Goal: Task Accomplishment & Management: Use online tool/utility

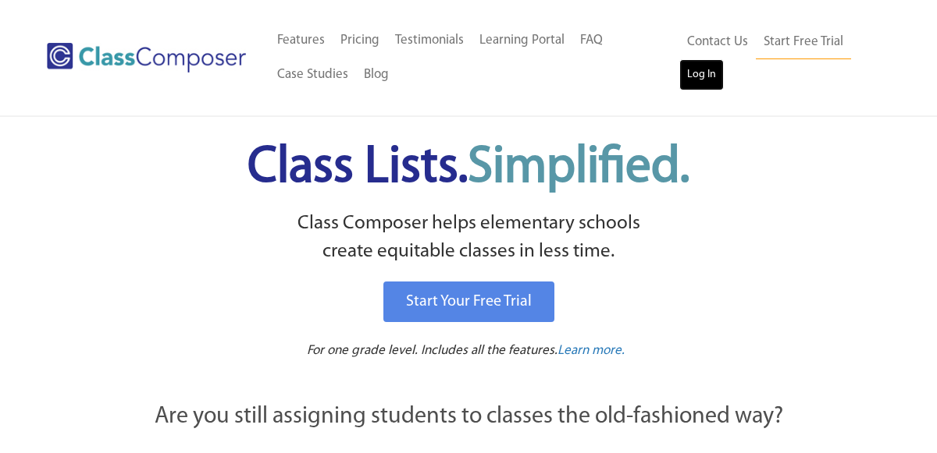
click at [704, 75] on link "Log In" at bounding box center [701, 74] width 44 height 31
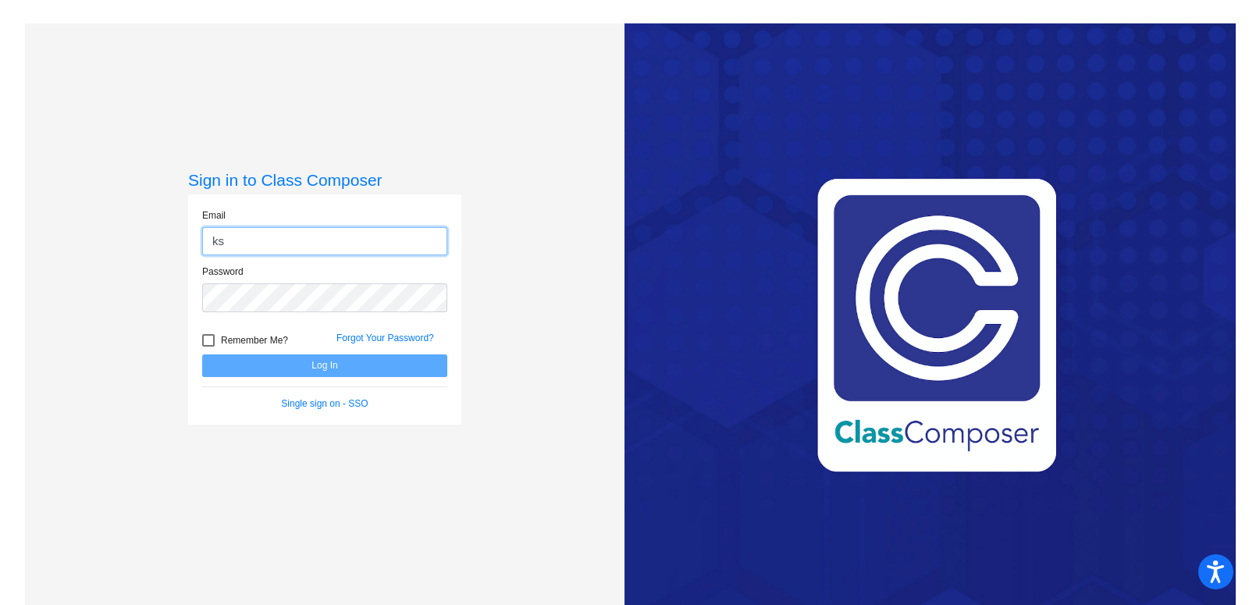
type input "[EMAIL_ADDRESS][DOMAIN_NAME]"
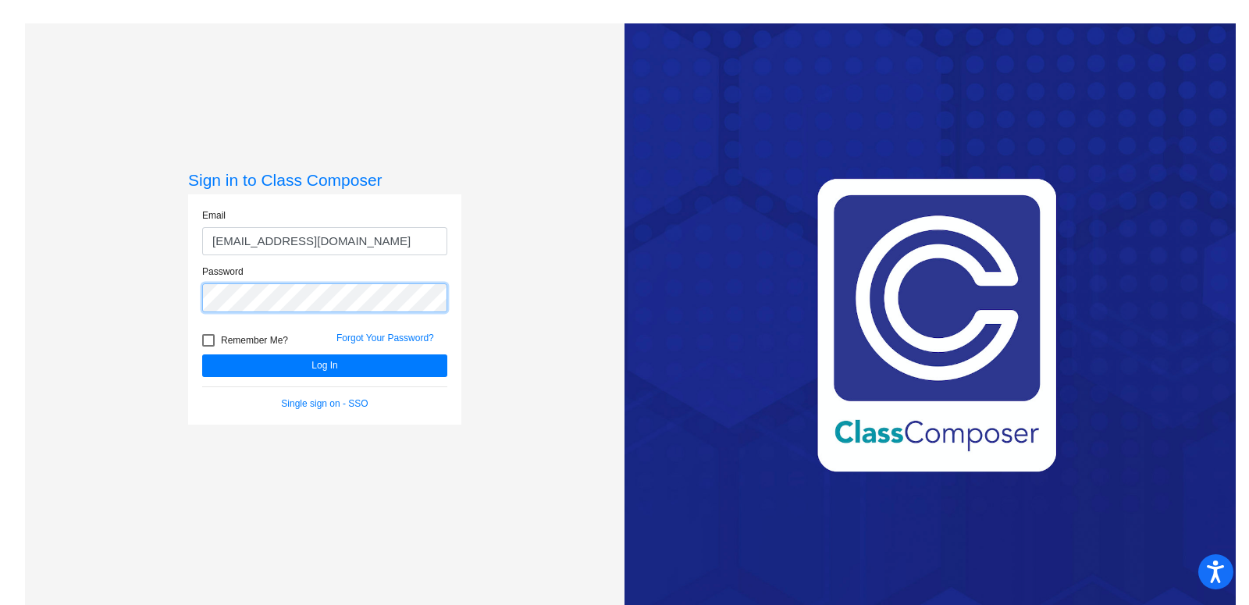
click at [202, 354] on button "Log In" at bounding box center [324, 365] width 245 height 23
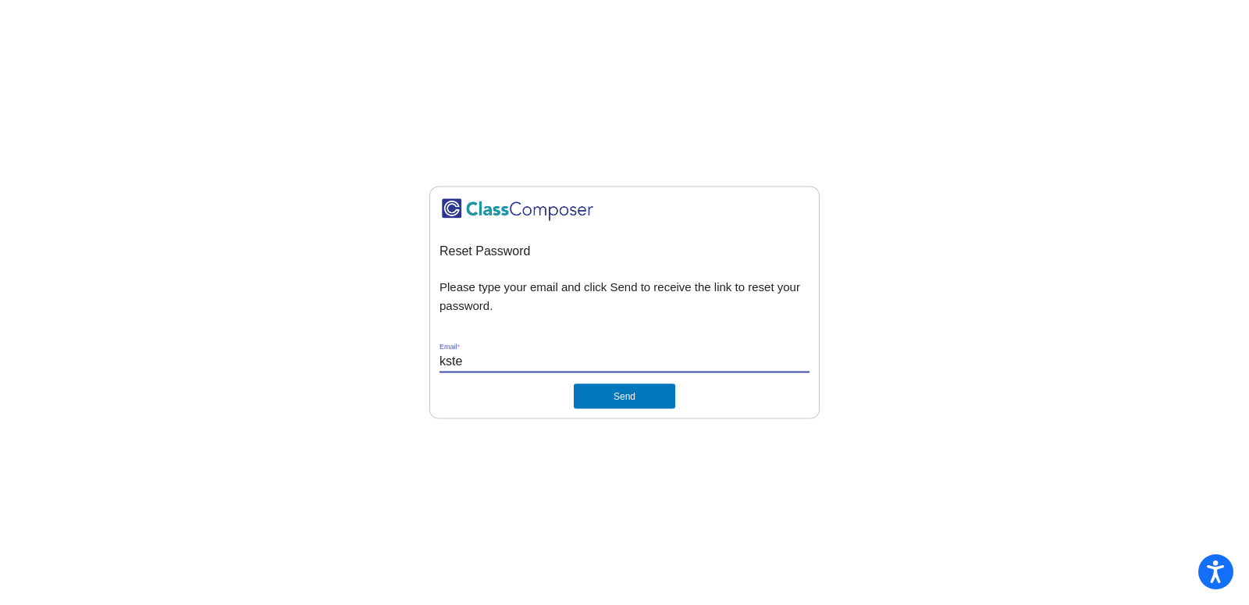
type input "[EMAIL_ADDRESS][DOMAIN_NAME]"
click at [617, 404] on button "Send" at bounding box center [624, 396] width 101 height 25
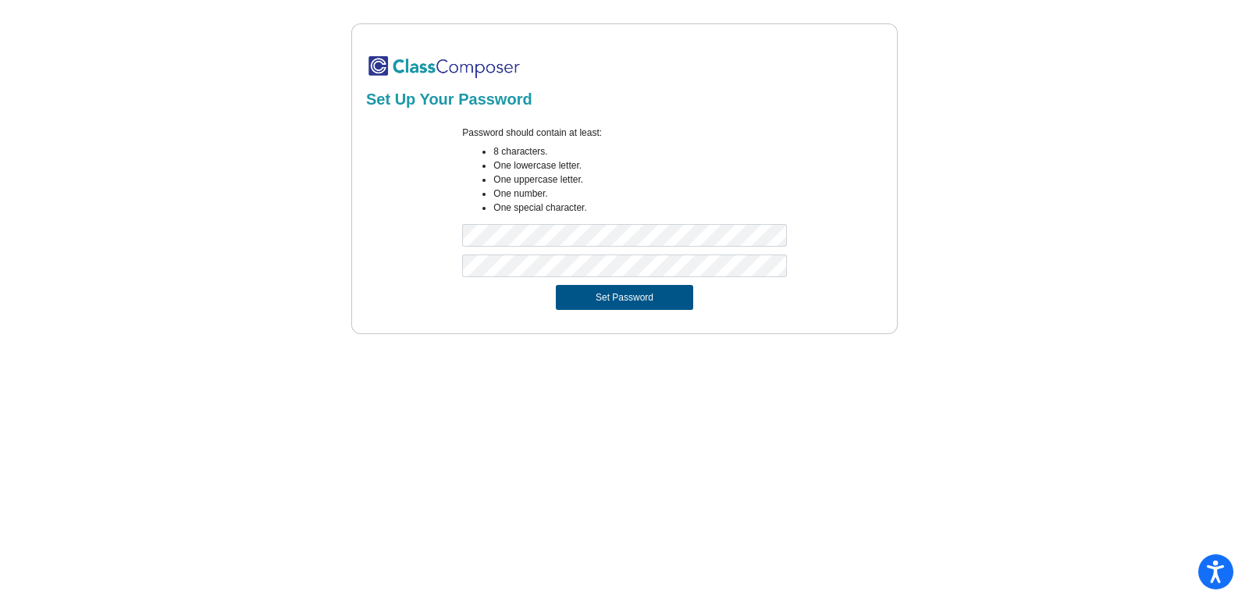
click at [621, 301] on button "Set Password" at bounding box center [624, 297] width 137 height 25
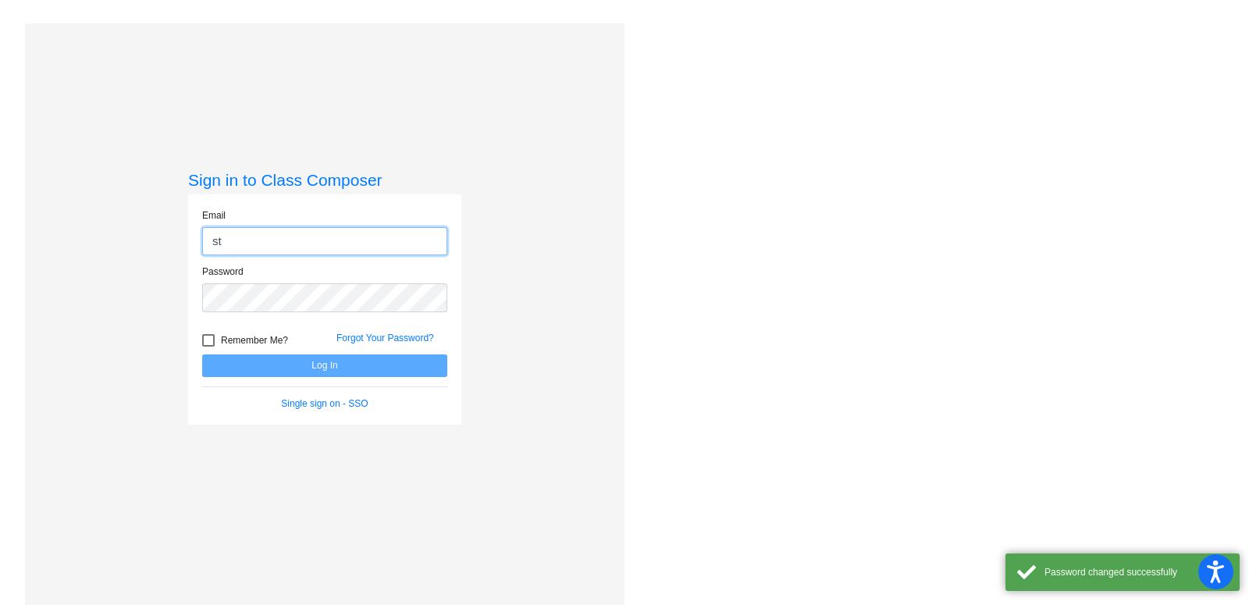
type input "s"
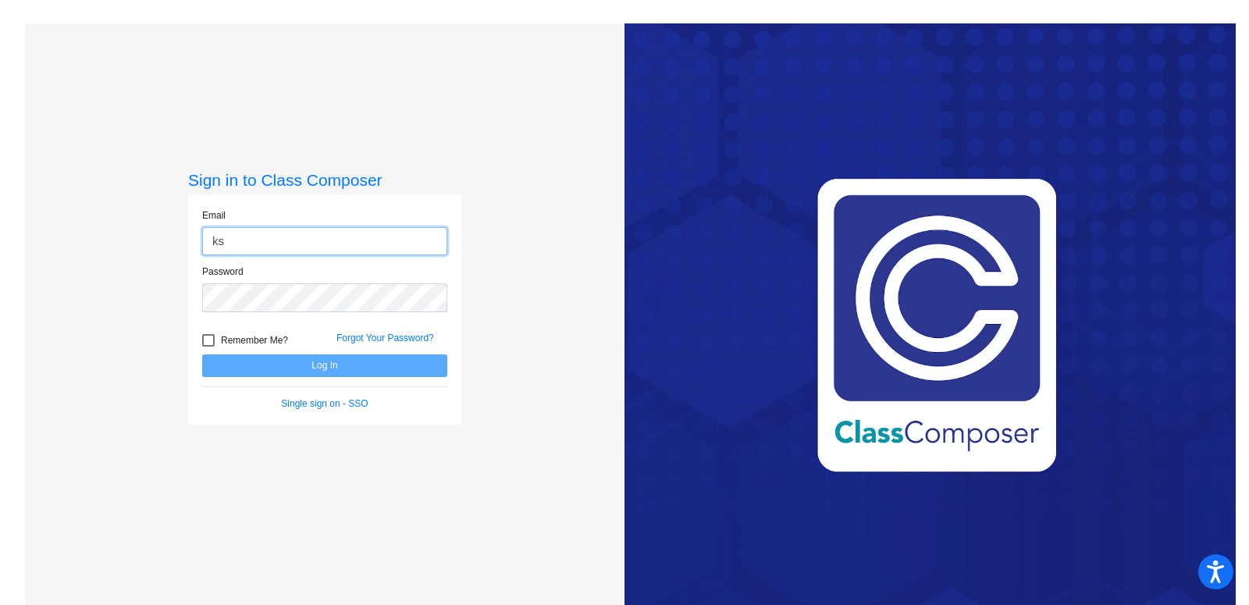
type input "kstevens@montevideoschools.org"
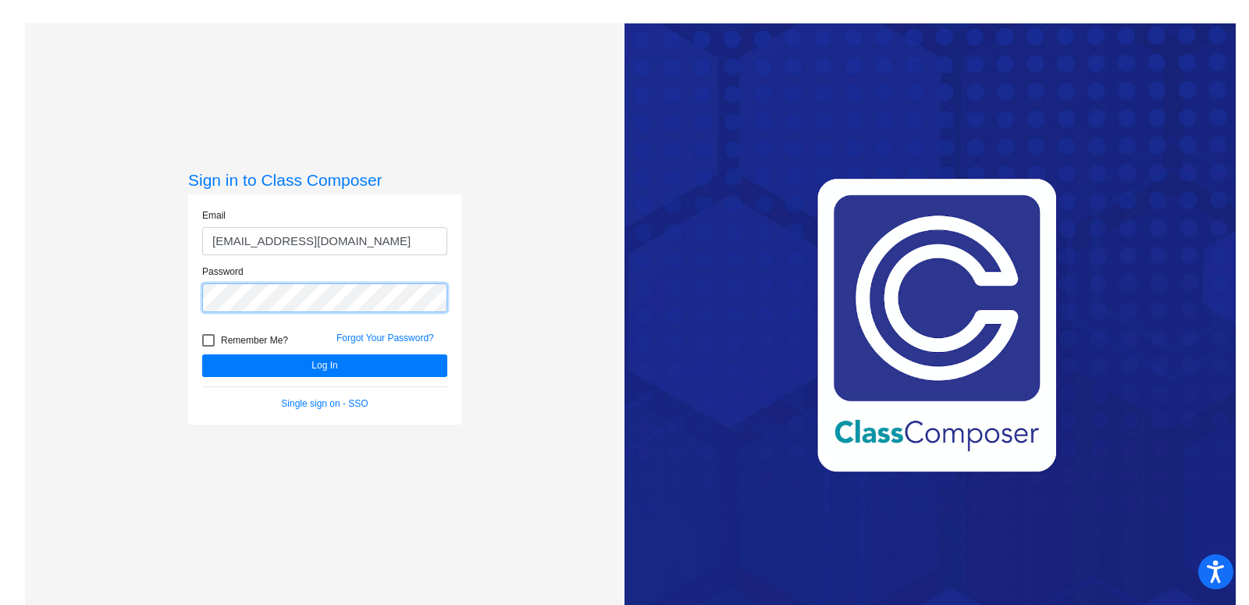
click at [202, 354] on button "Log In" at bounding box center [324, 365] width 245 height 23
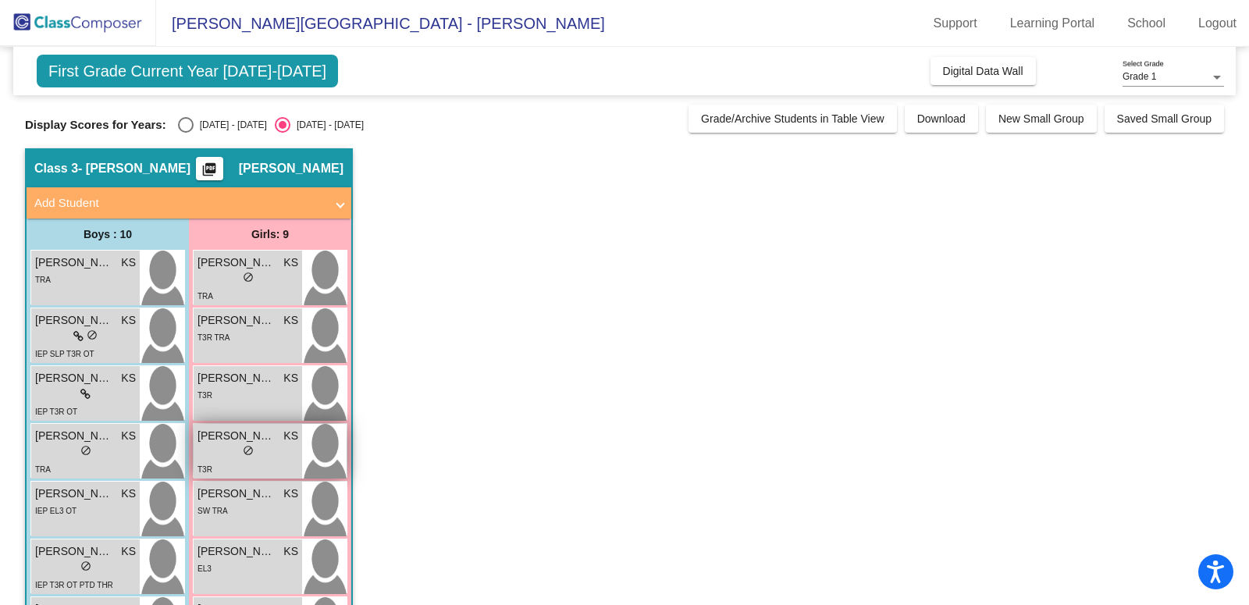
scroll to position [247, 0]
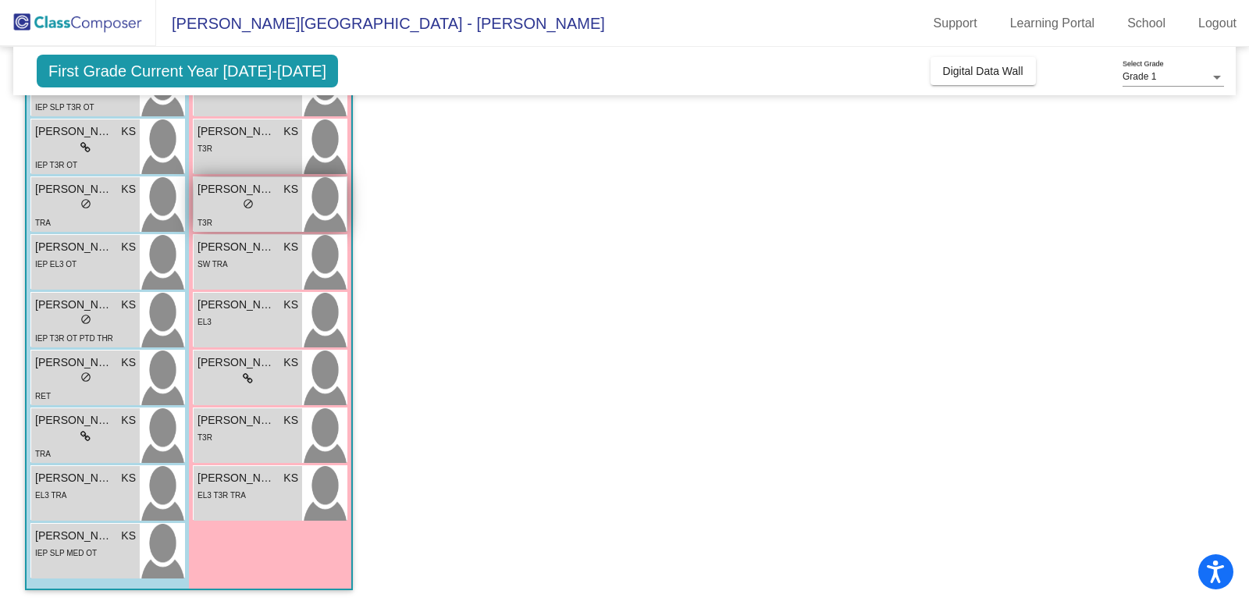
click at [249, 204] on span "do_not_disturb_alt" at bounding box center [248, 203] width 11 height 11
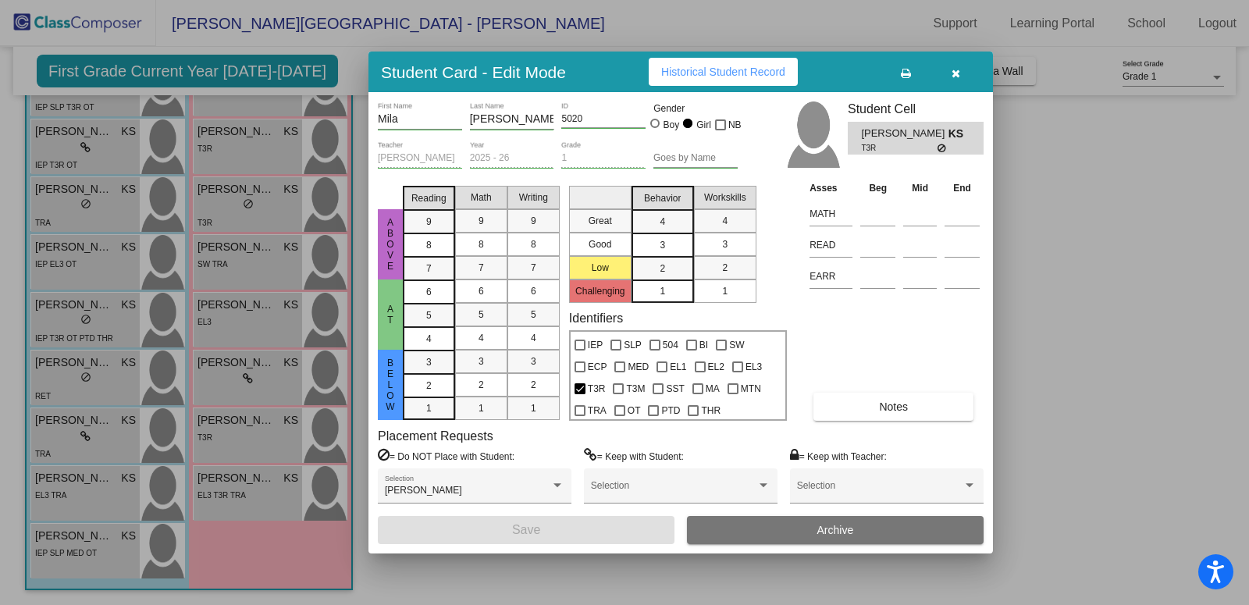
click at [962, 64] on button "button" at bounding box center [955, 72] width 50 height 28
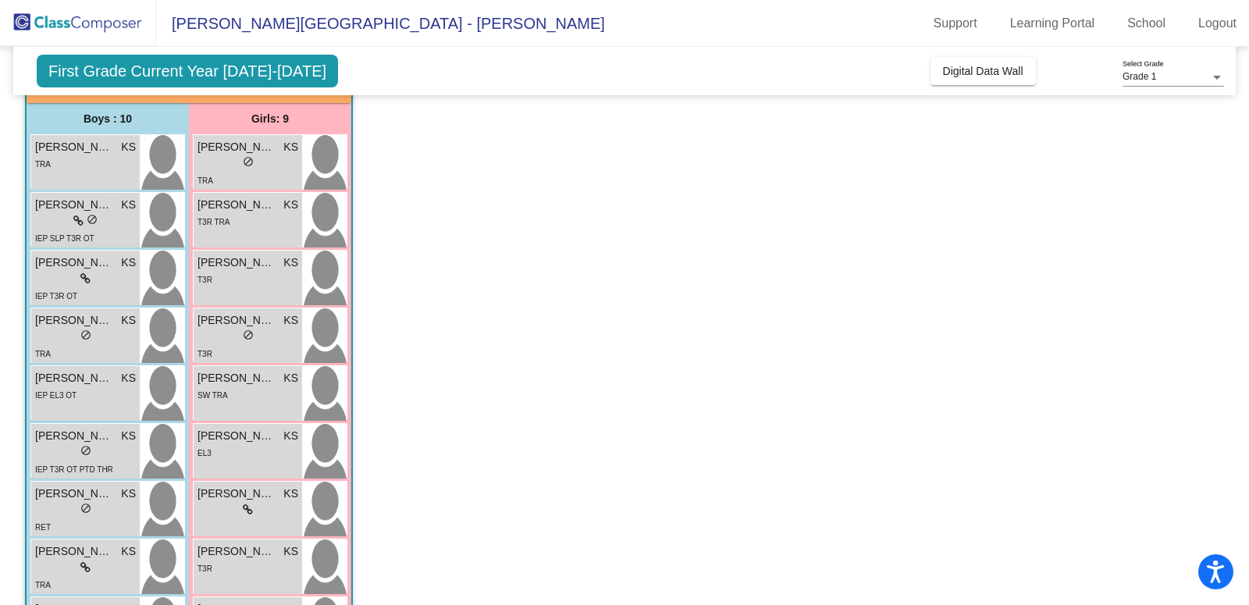
scroll to position [0, 0]
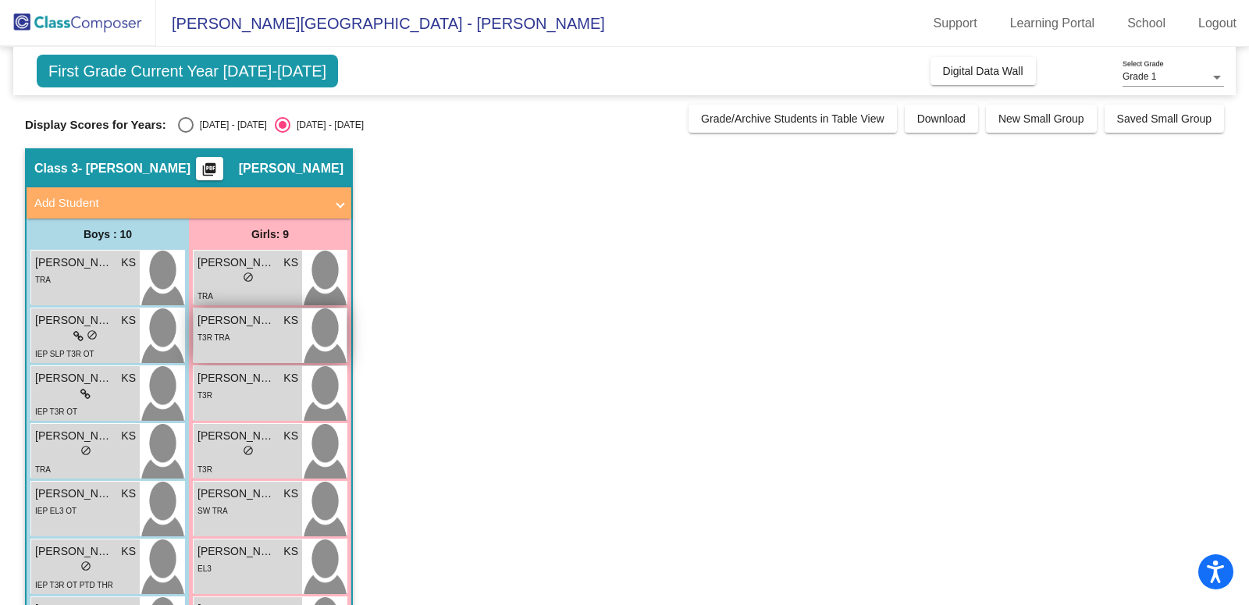
click at [244, 332] on div "T3R TRA" at bounding box center [247, 337] width 101 height 16
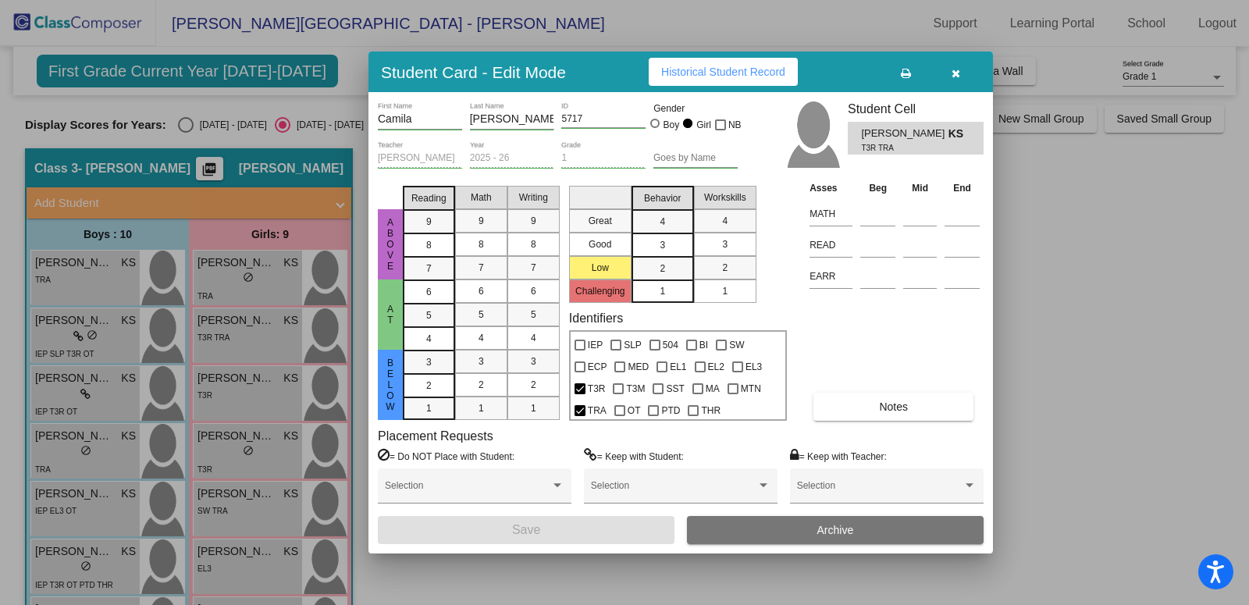
click at [963, 76] on button "button" at bounding box center [955, 72] width 50 height 28
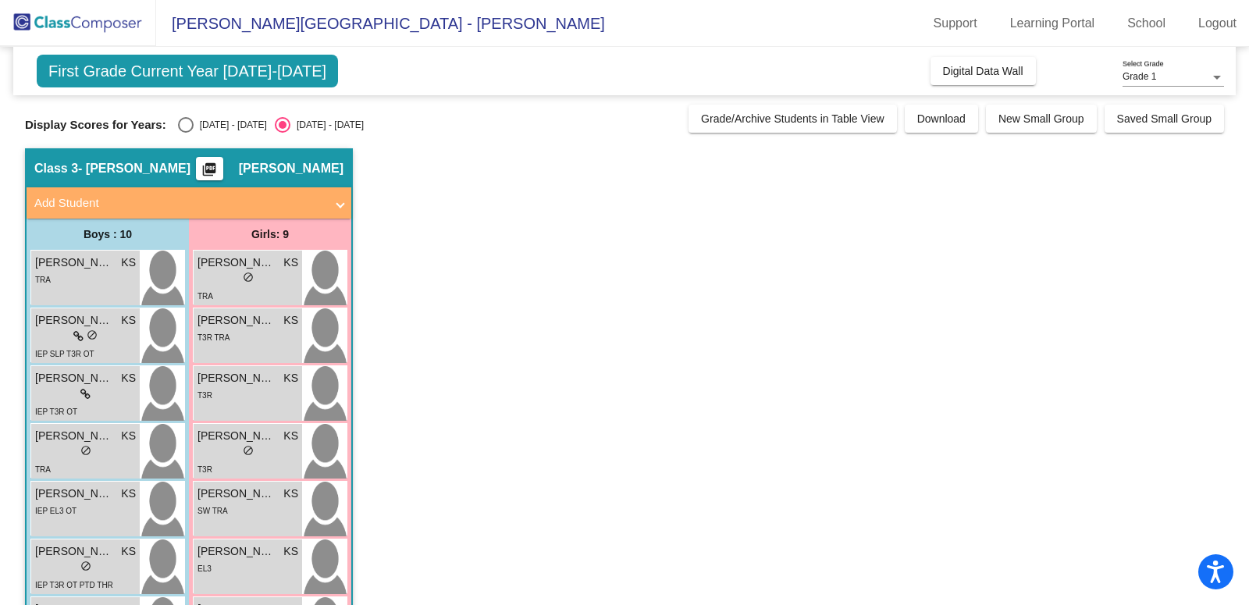
click at [178, 126] on div "Select an option" at bounding box center [186, 125] width 16 height 16
click at [185, 133] on input "2024 - 2025" at bounding box center [185, 133] width 1 height 1
radio input "true"
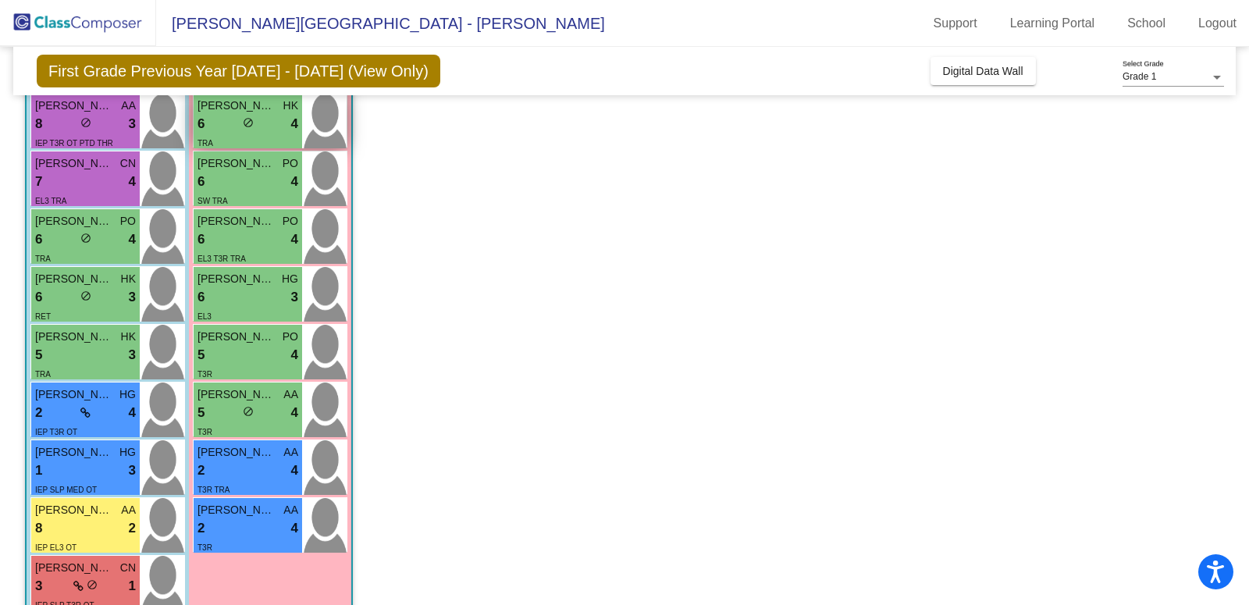
scroll to position [229, 0]
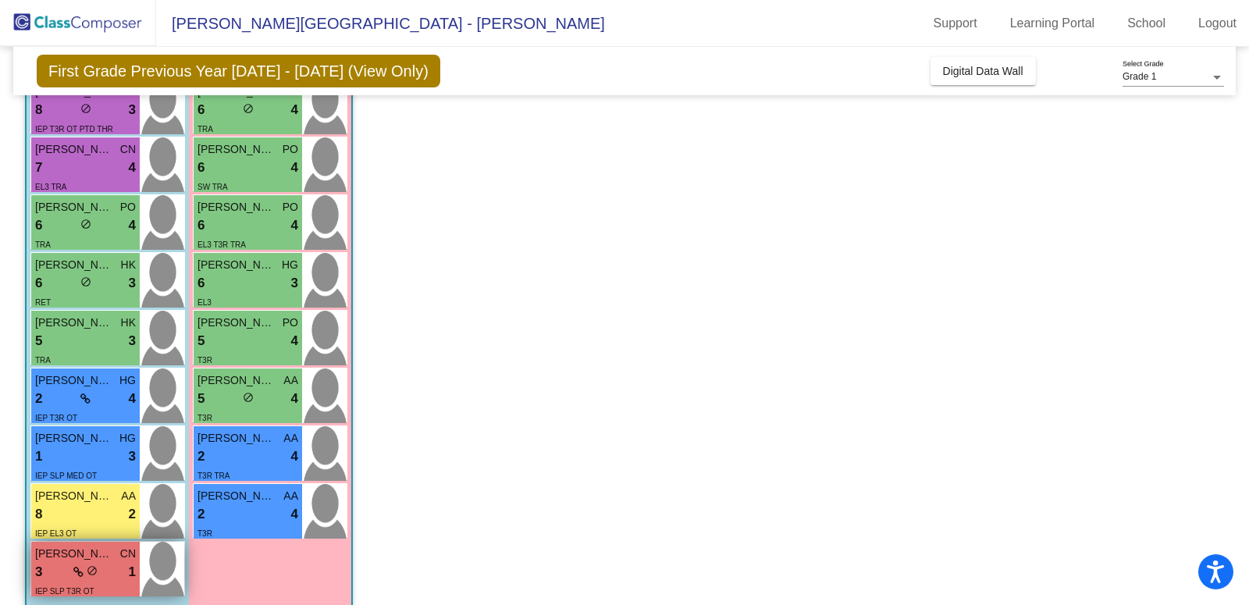
click at [84, 556] on span "Ashur Smith" at bounding box center [74, 554] width 78 height 16
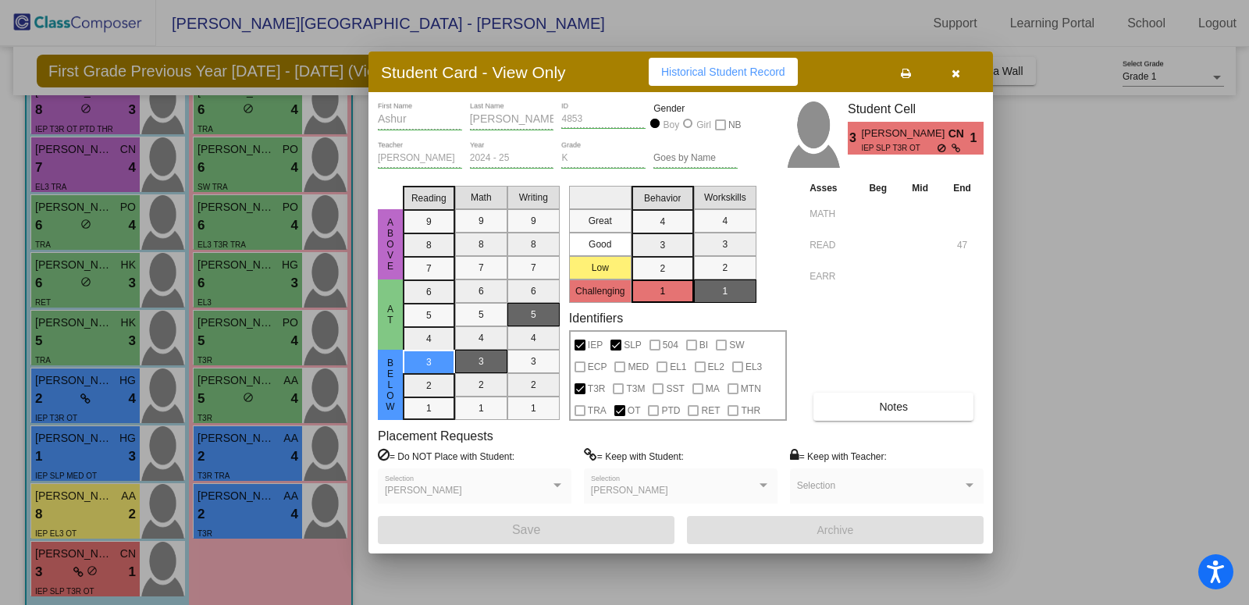
click at [962, 70] on button "button" at bounding box center [955, 72] width 50 height 28
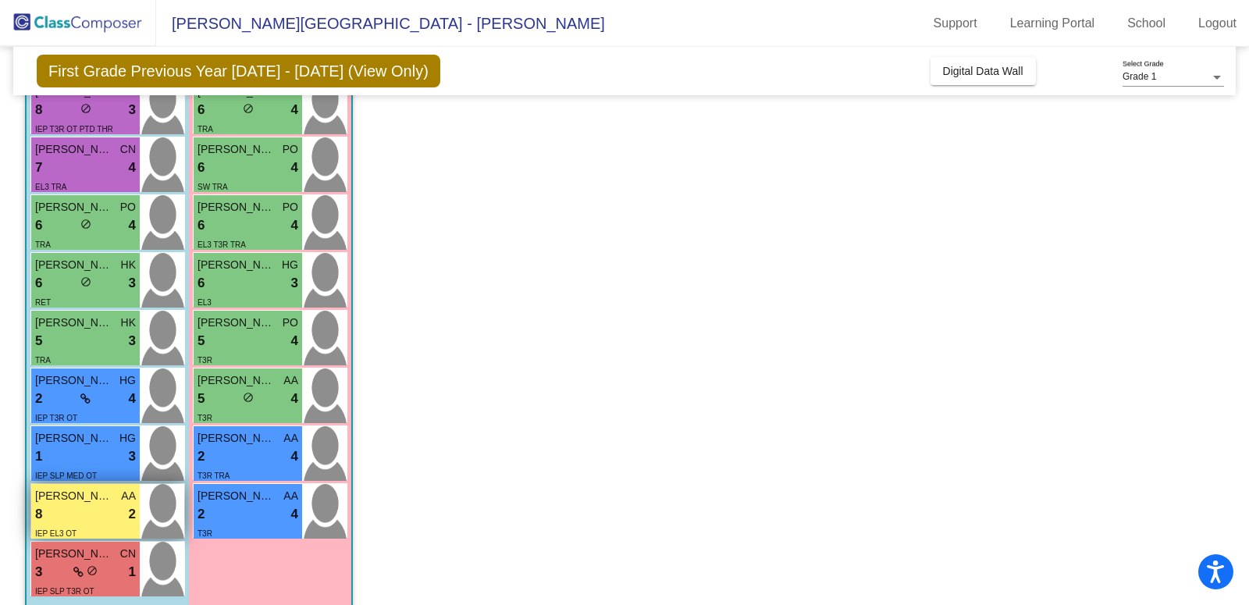
click at [96, 527] on div "IEP EL3 OT" at bounding box center [85, 532] width 101 height 16
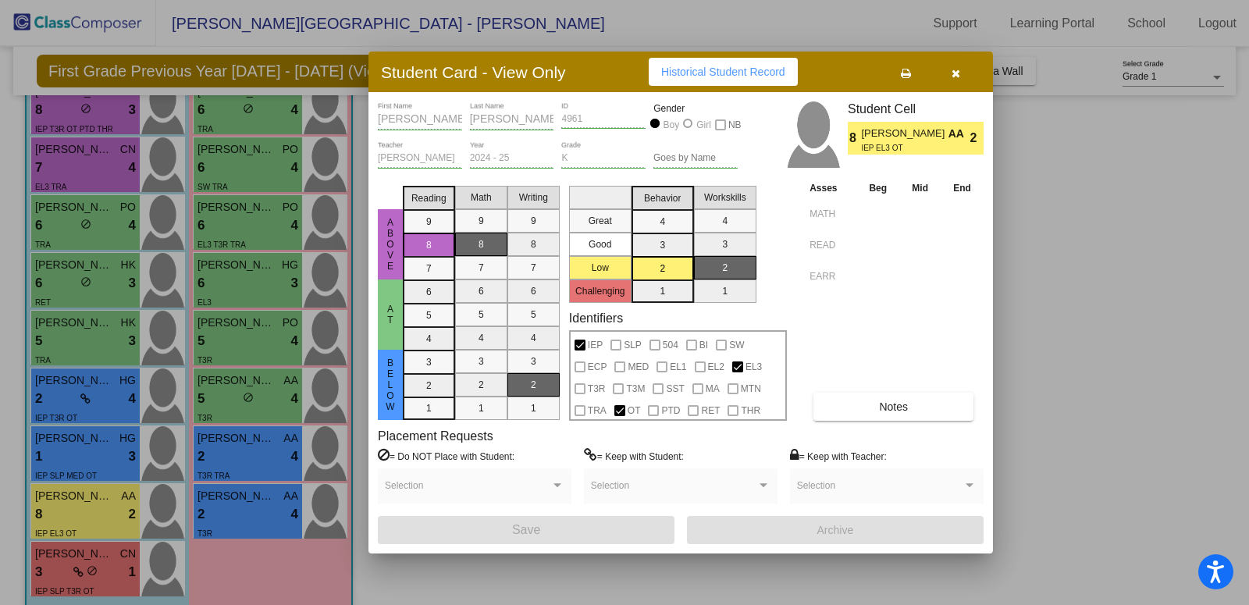
click at [959, 76] on button "button" at bounding box center [955, 72] width 50 height 28
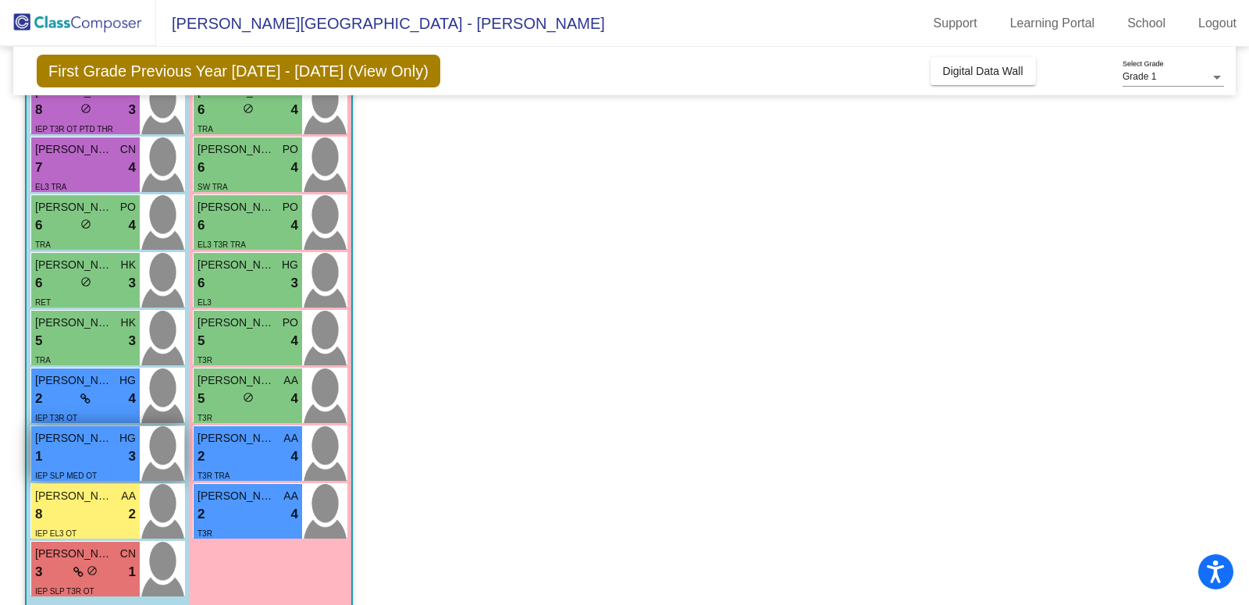
click at [59, 450] on div "1 lock do_not_disturb_alt 3" at bounding box center [85, 456] width 101 height 20
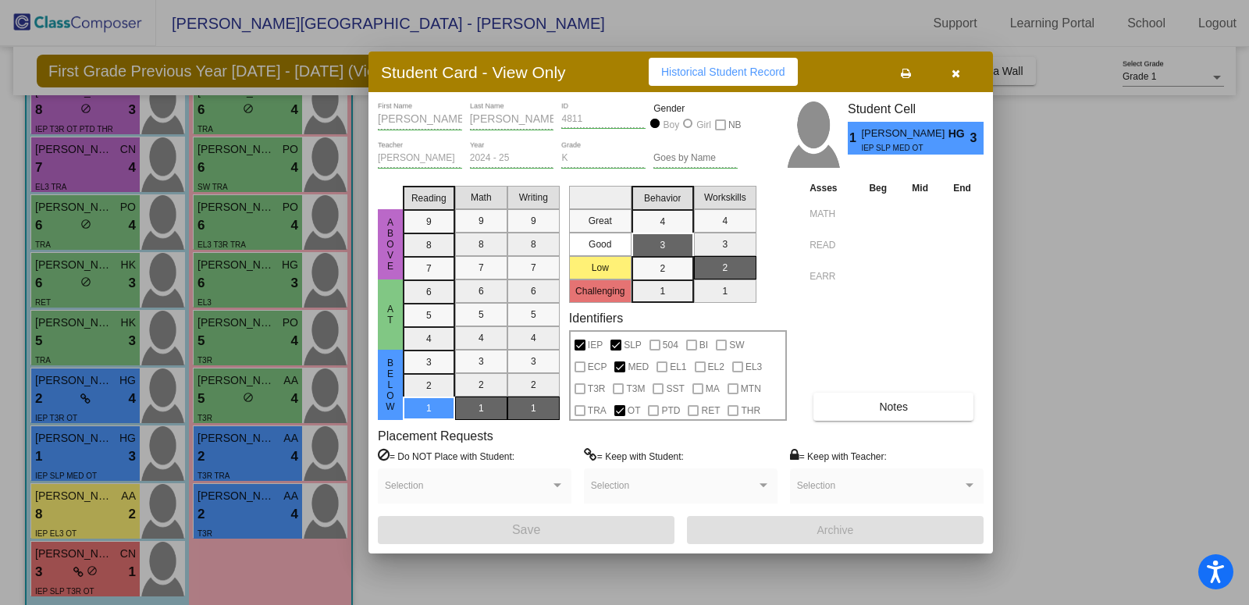
click at [961, 70] on button "button" at bounding box center [955, 72] width 50 height 28
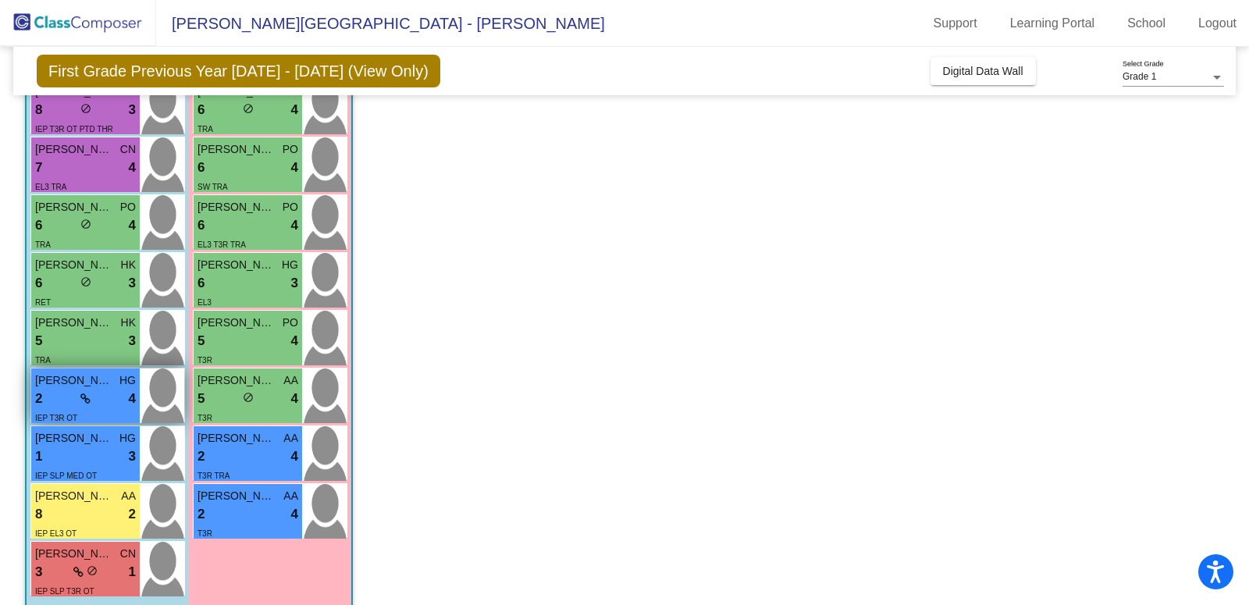
click at [45, 389] on div "2 lock do_not_disturb_alt 4" at bounding box center [85, 399] width 101 height 20
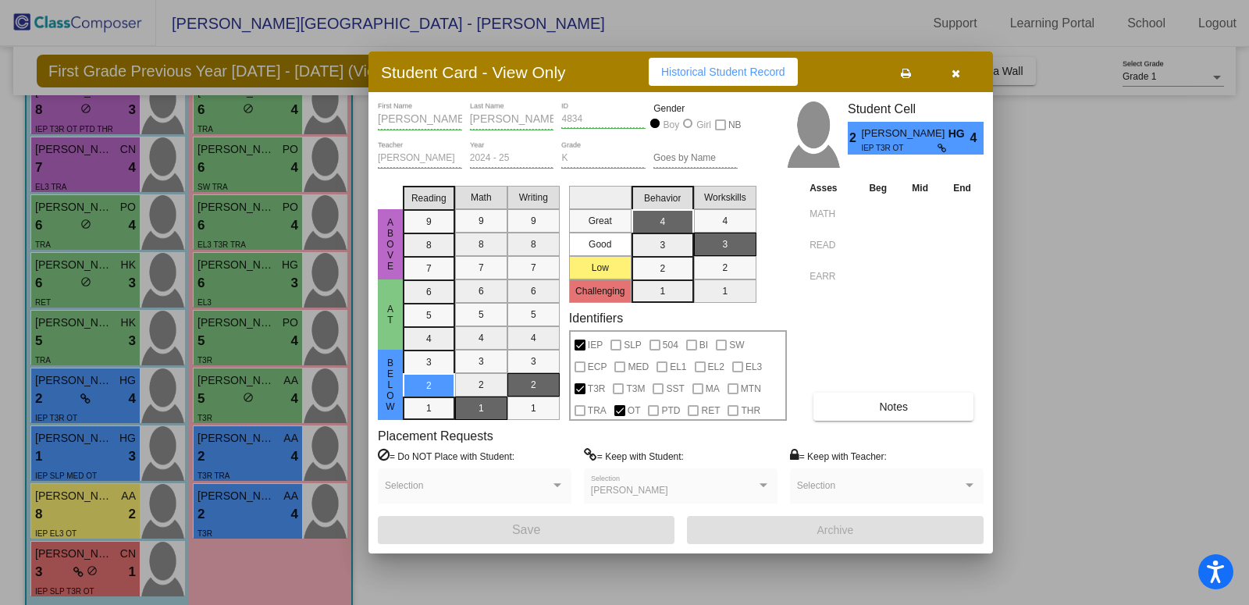
click at [948, 69] on button "button" at bounding box center [955, 72] width 50 height 28
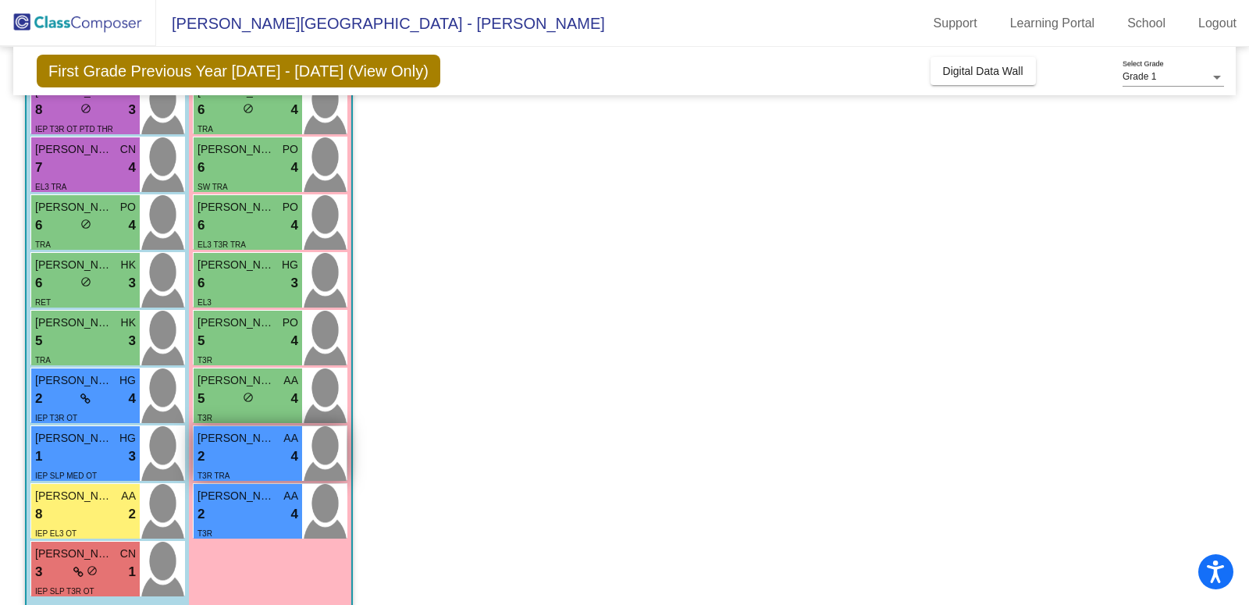
click at [242, 446] on div "2 lock do_not_disturb_alt 4" at bounding box center [247, 456] width 101 height 20
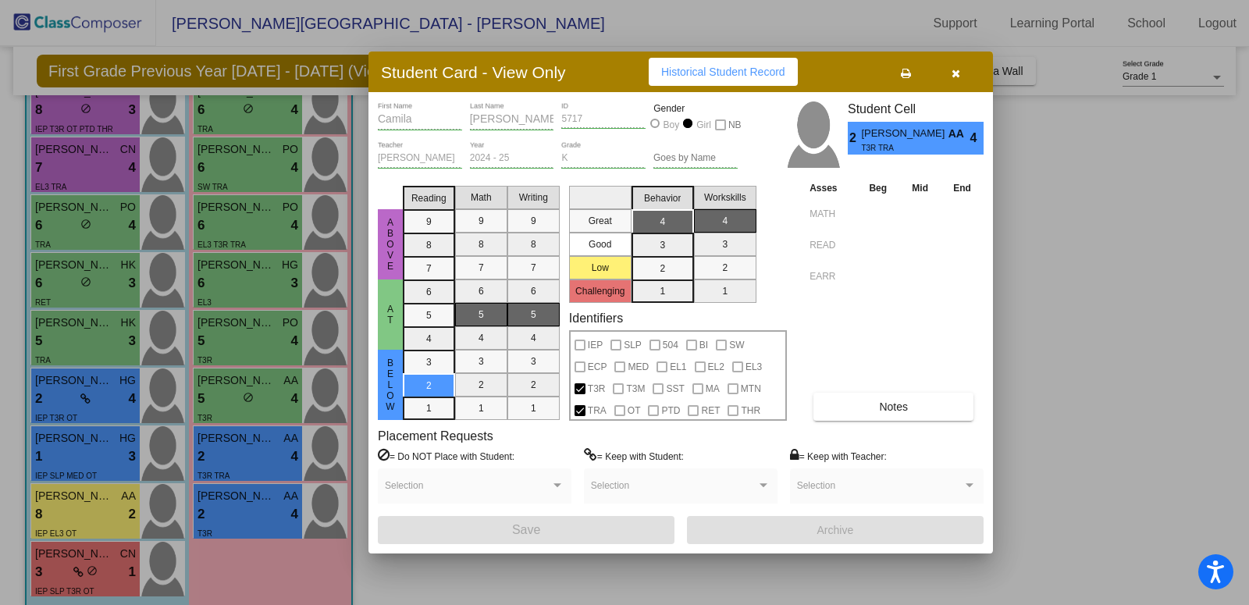
click at [39, 400] on div at bounding box center [624, 302] width 1249 height 605
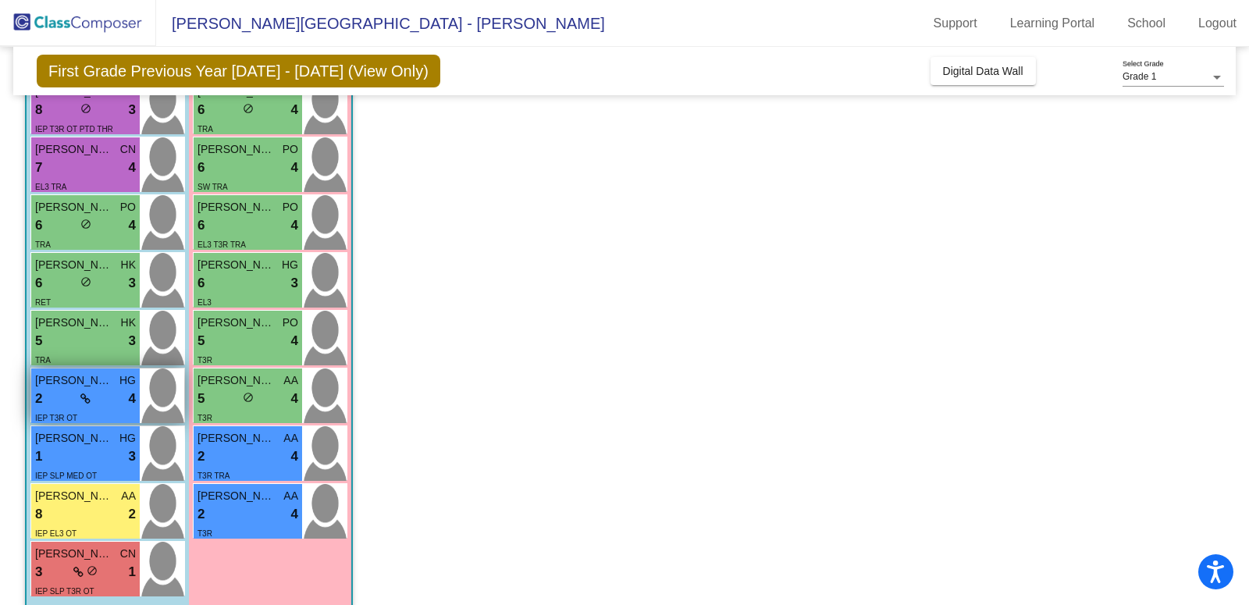
click at [48, 400] on div "2 lock do_not_disturb_alt 4" at bounding box center [85, 399] width 101 height 20
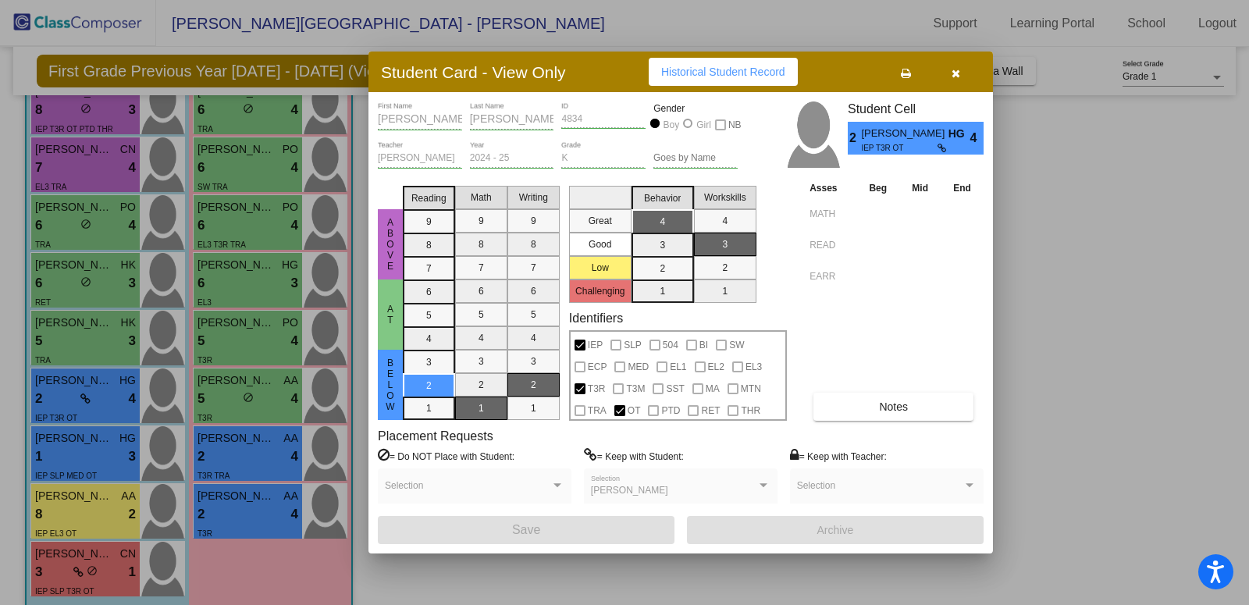
click at [263, 517] on div at bounding box center [624, 302] width 1249 height 605
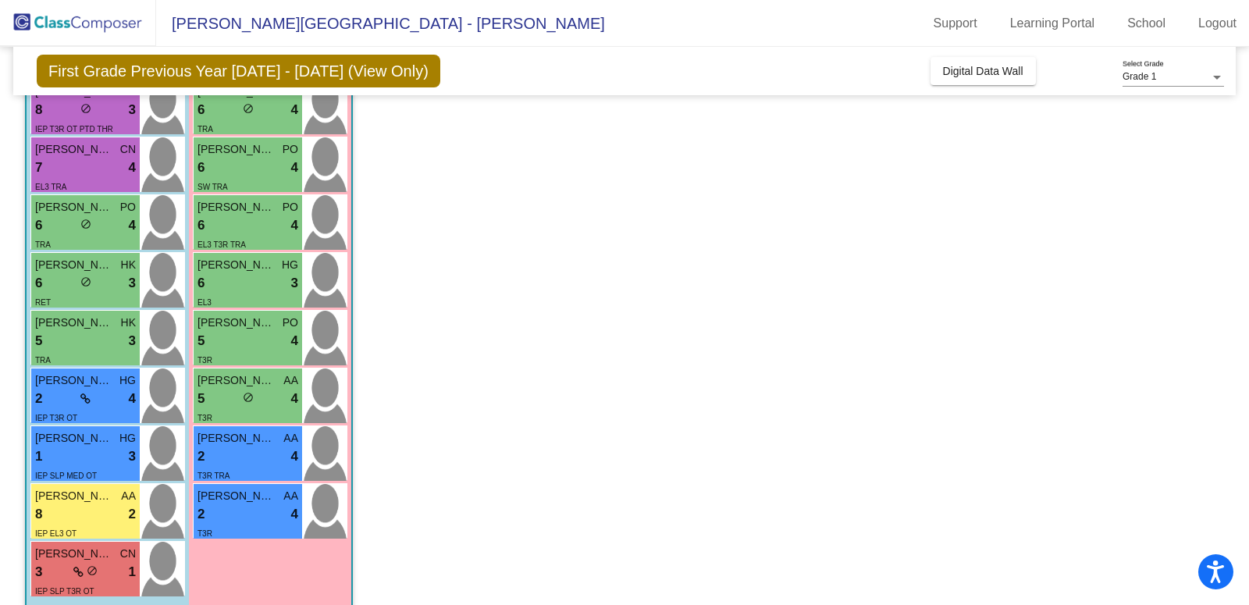
click at [263, 517] on div "2 lock do_not_disturb_alt 4" at bounding box center [247, 514] width 101 height 20
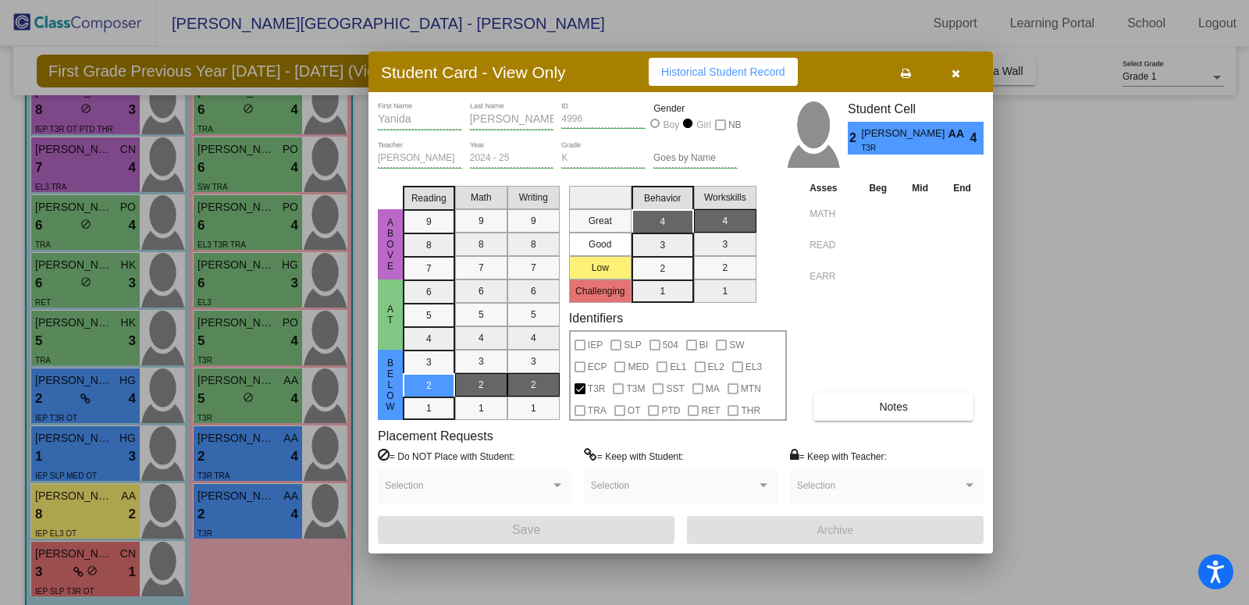
click at [233, 379] on div at bounding box center [624, 302] width 1249 height 605
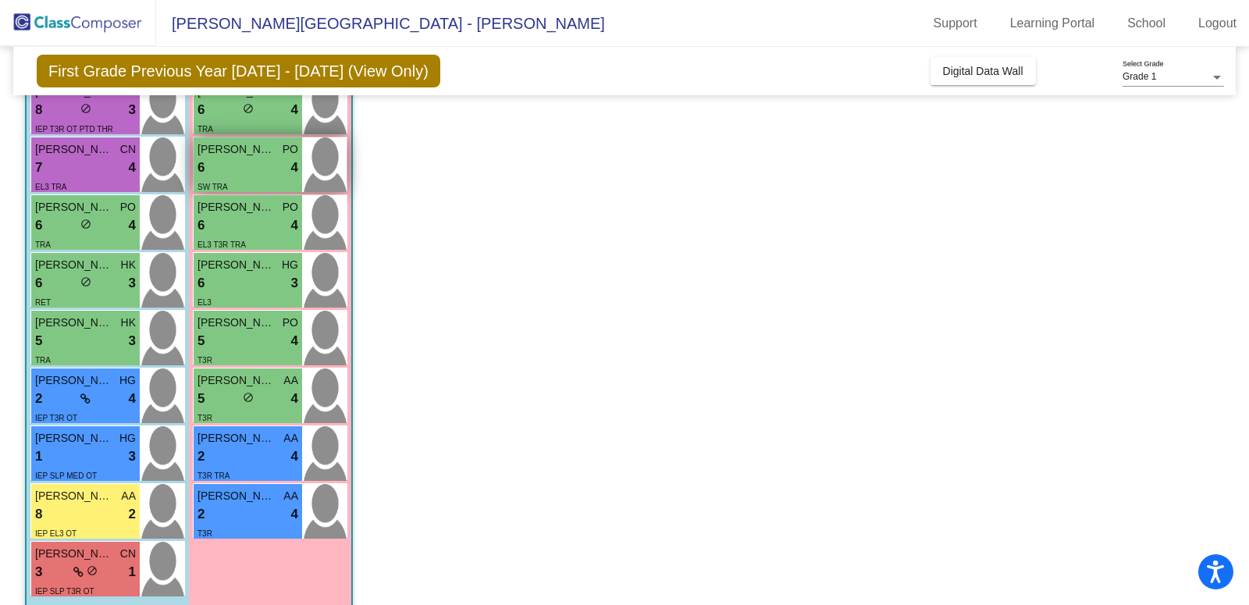
scroll to position [195, 0]
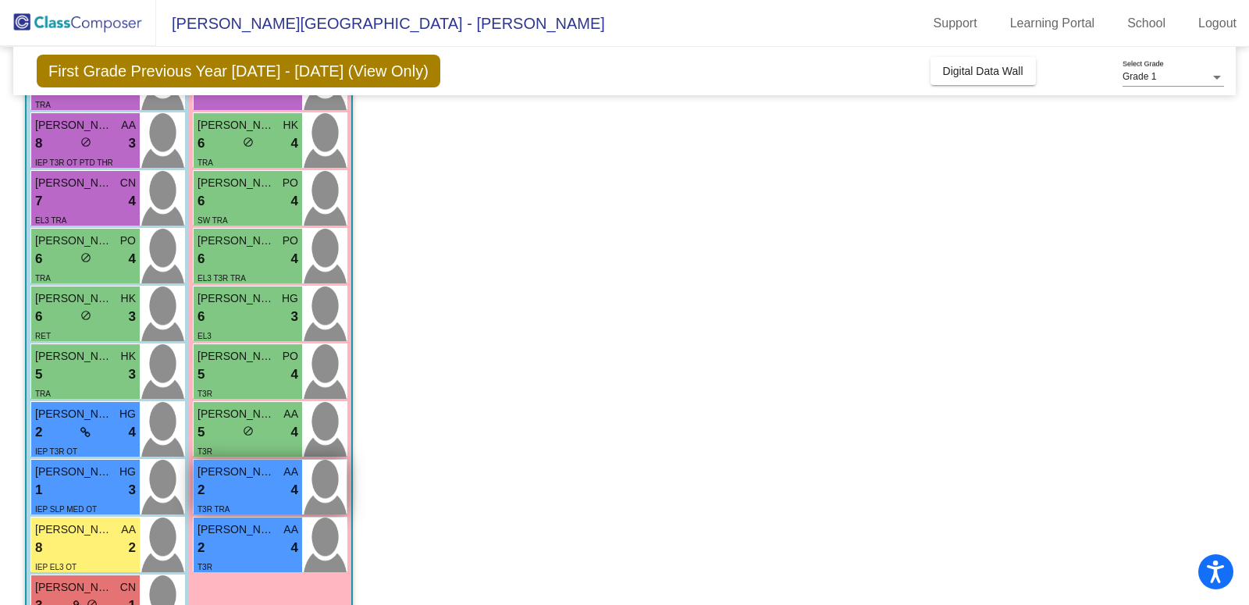
click at [213, 477] on span "Camila Romero Urias" at bounding box center [236, 472] width 78 height 16
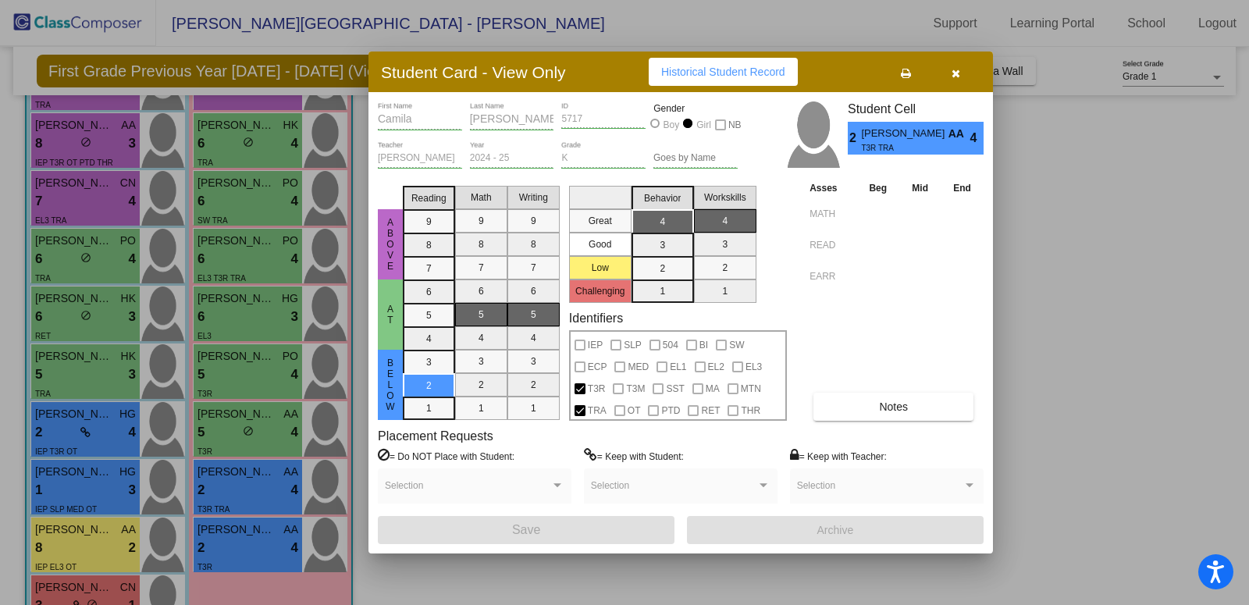
click at [254, 449] on div at bounding box center [624, 302] width 1249 height 605
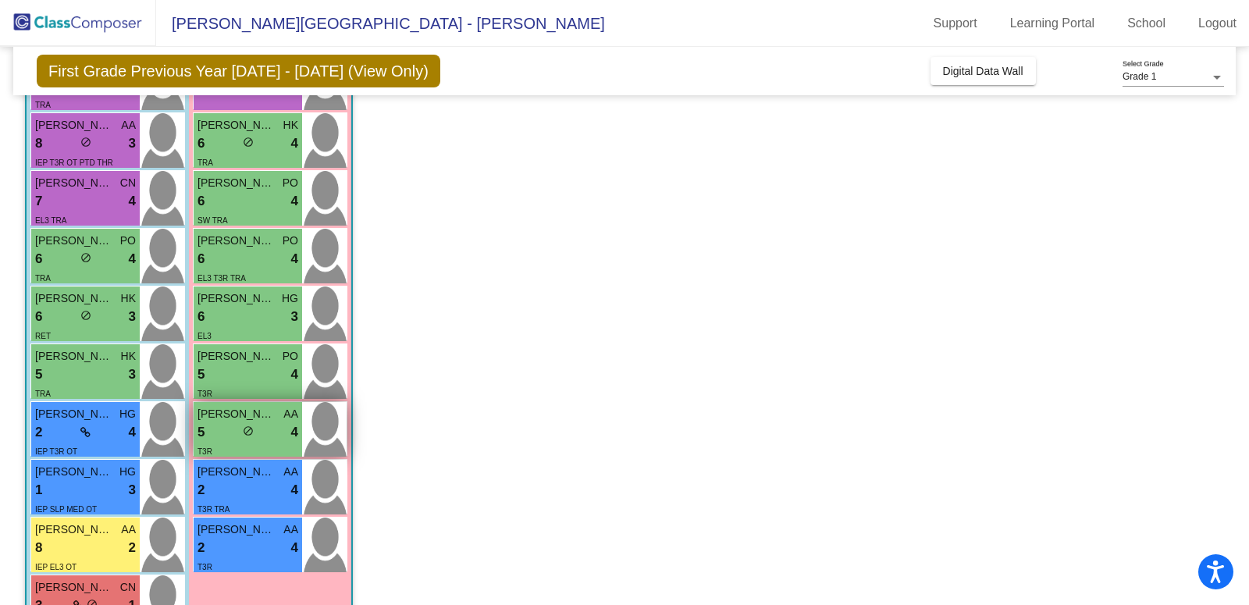
click at [251, 445] on div "T3R" at bounding box center [247, 451] width 101 height 16
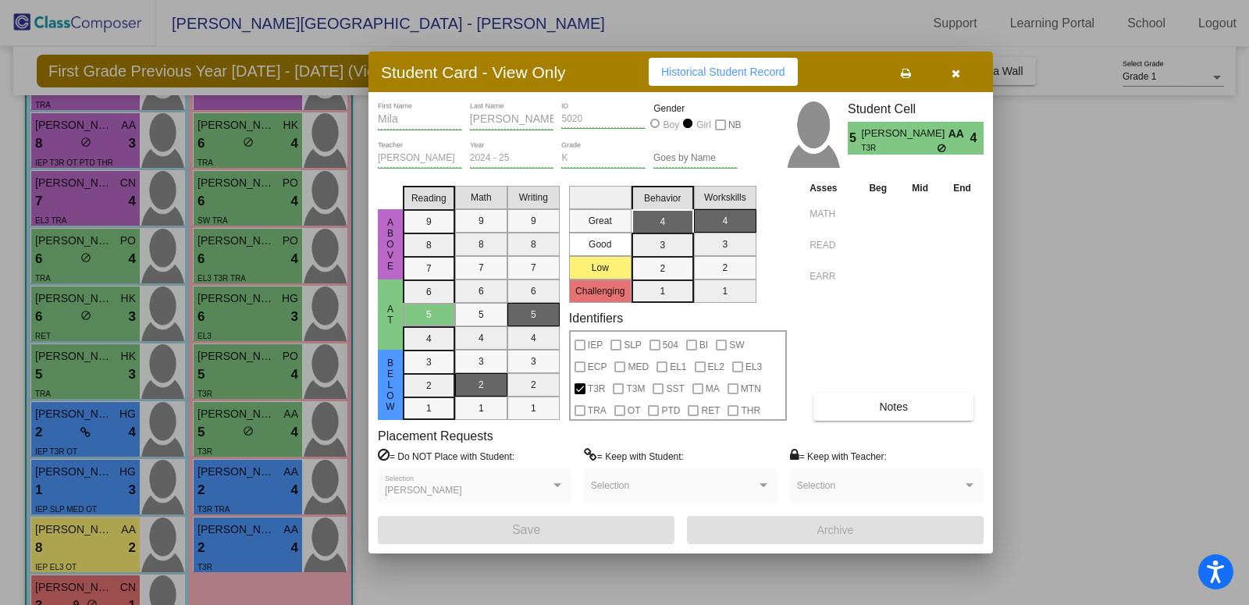
click at [1059, 147] on div at bounding box center [624, 302] width 1249 height 605
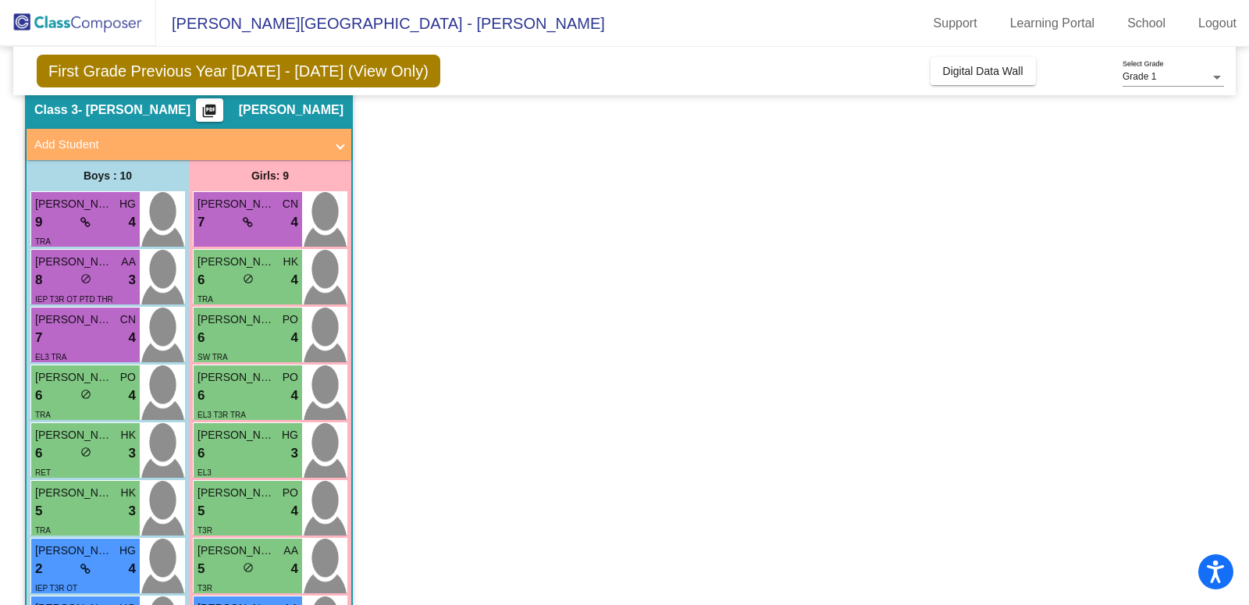
scroll to position [56, 0]
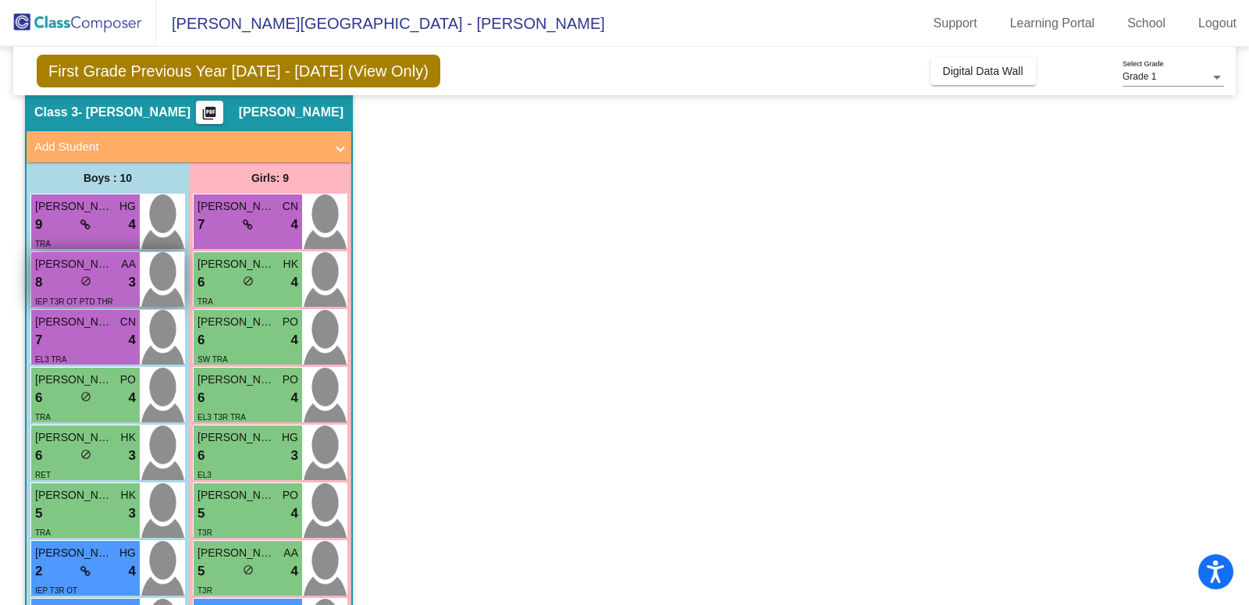
click at [68, 283] on div "8 lock do_not_disturb_alt 3" at bounding box center [85, 282] width 101 height 20
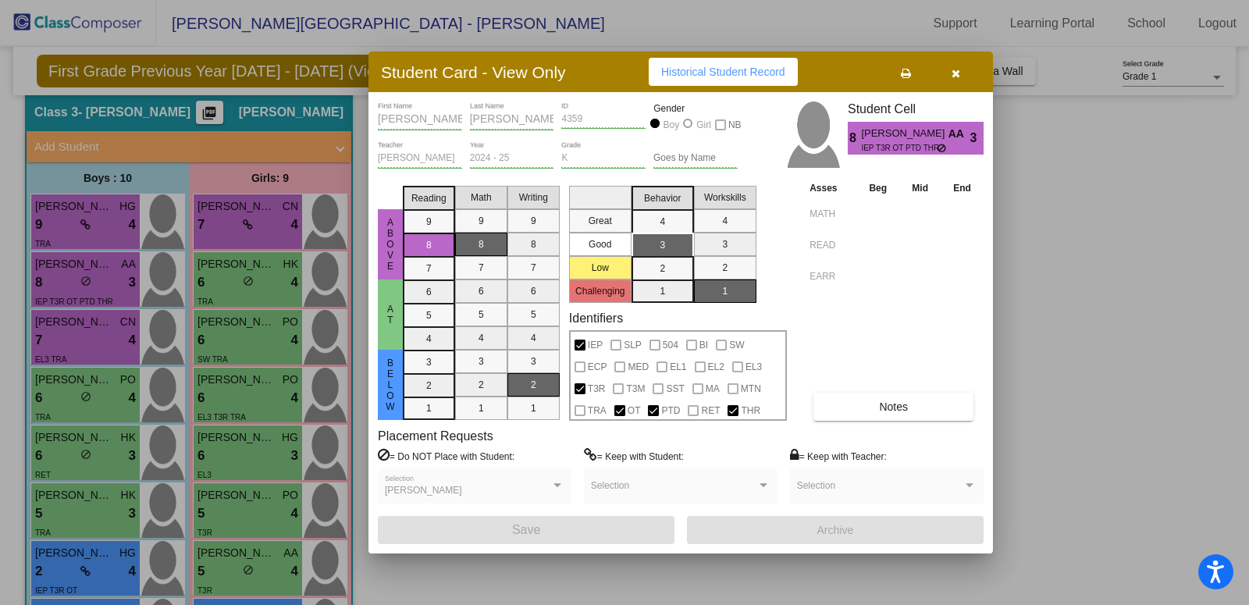
click at [1044, 283] on div at bounding box center [624, 302] width 1249 height 605
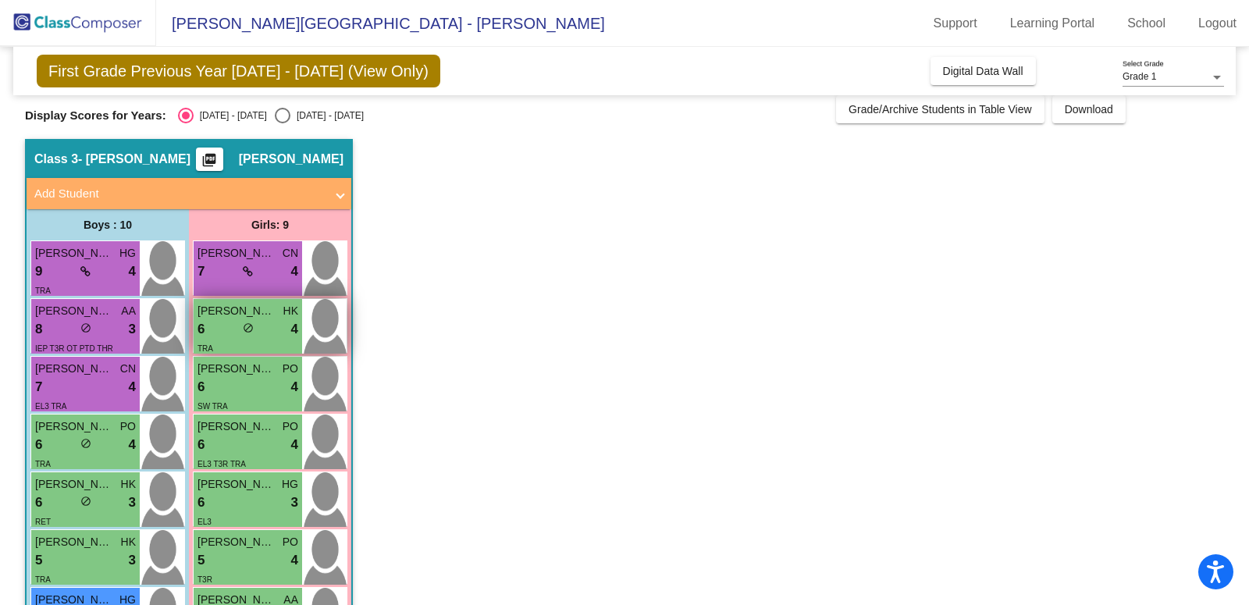
scroll to position [0, 0]
